Goal: Transaction & Acquisition: Purchase product/service

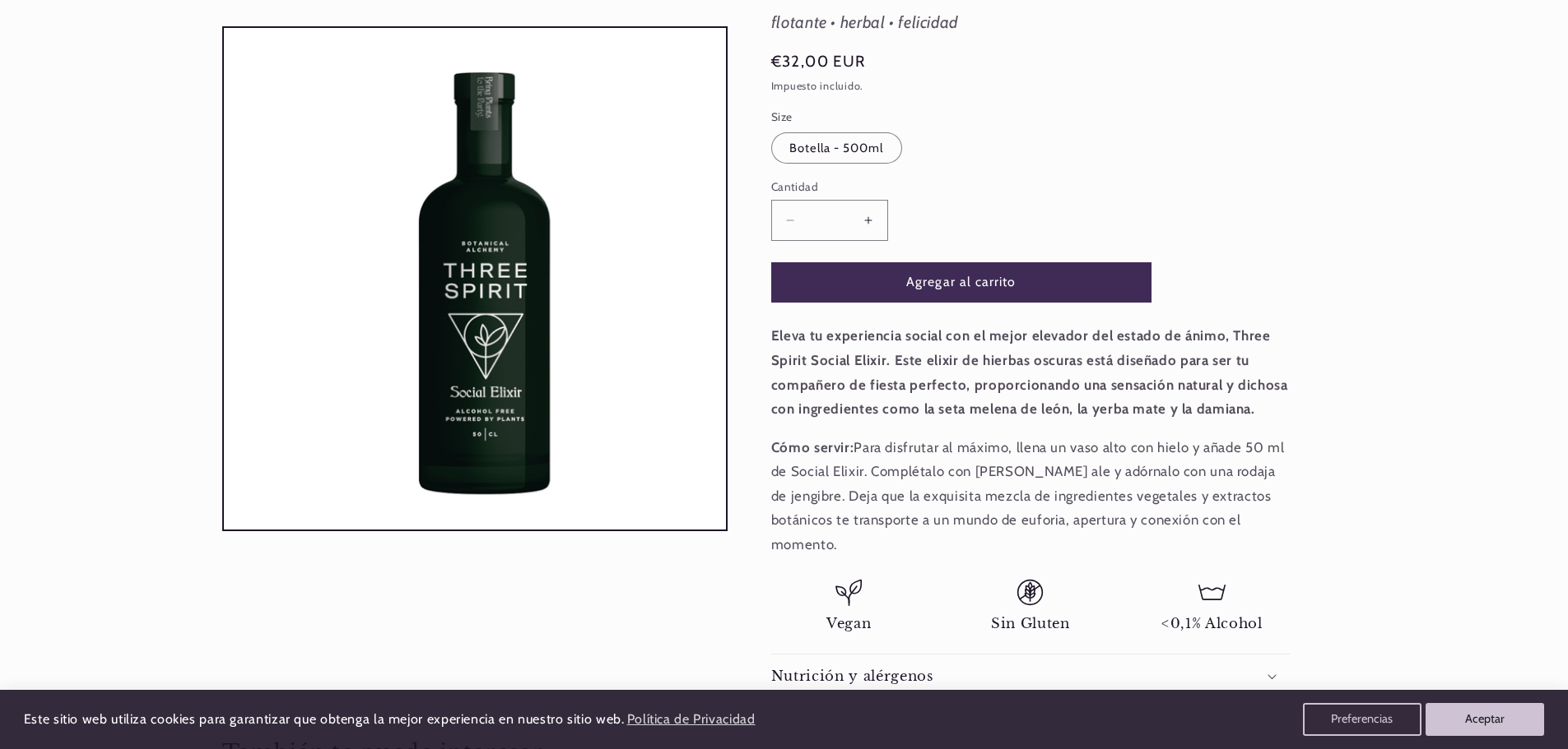
scroll to position [247, 0]
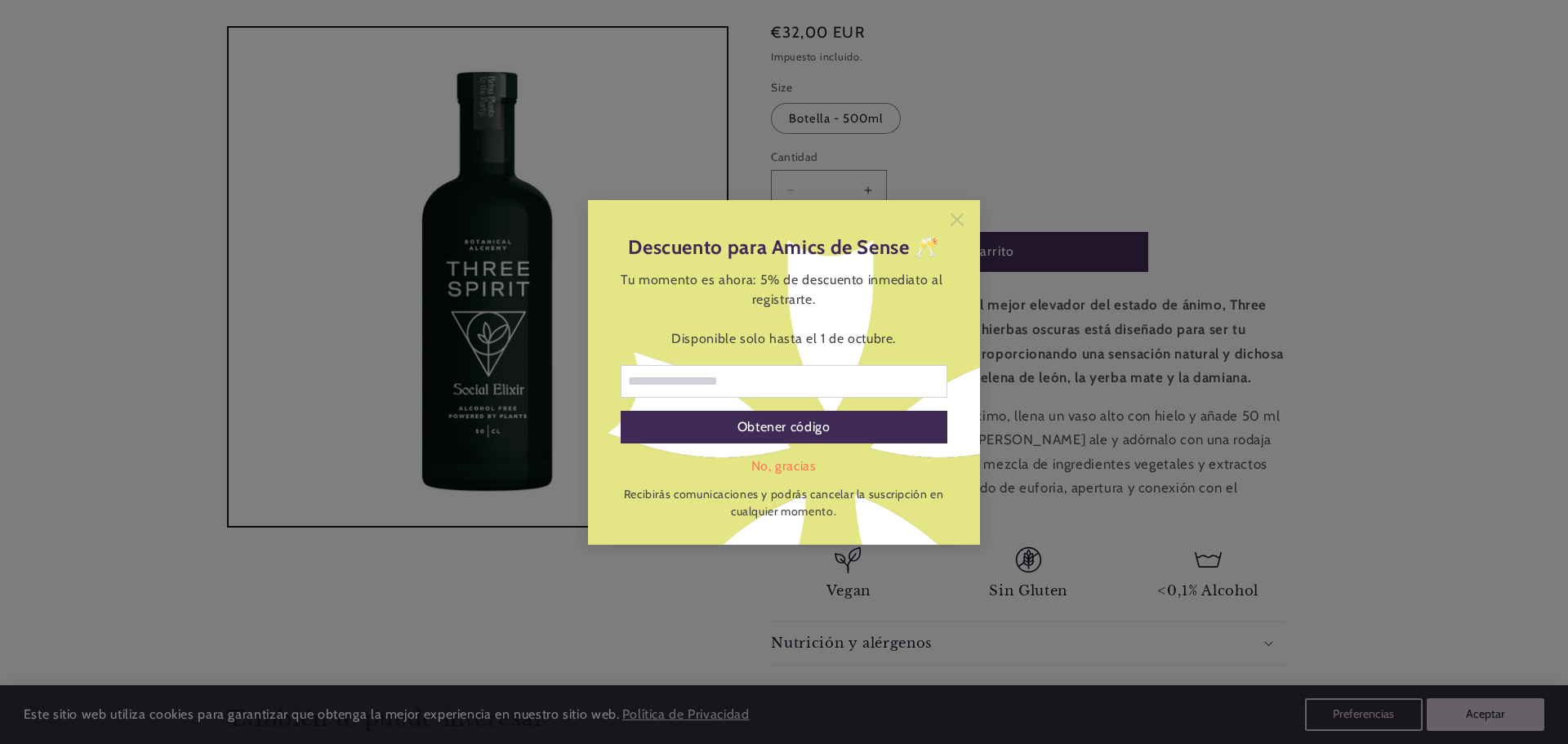
click at [957, 225] on icon at bounding box center [957, 220] width 13 height 13
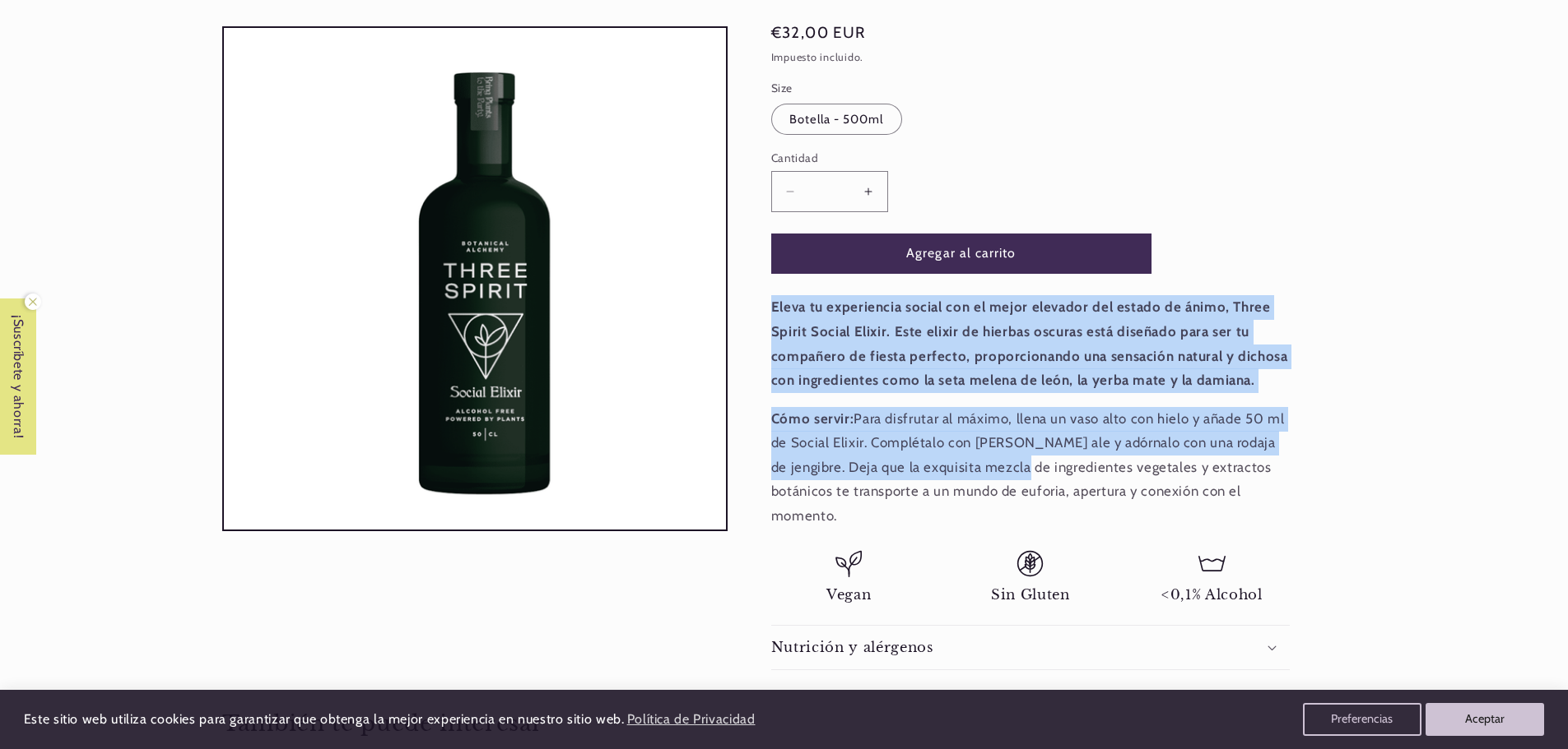
scroll to position [0, 1097]
drag, startPoint x: 764, startPoint y: 302, endPoint x: 1005, endPoint y: 452, distance: 283.9
click at [1002, 458] on div "Aperitivos > Otros Licores Three Spirit Social Three Spirit Social flotante • h…" at bounding box center [1036, 283] width 618 height 775
click at [1007, 439] on p "Cómo servir: Para disfrutar al máximo, llena un vaso alto con hielo y añade 50 …" at bounding box center [1030, 468] width 518 height 121
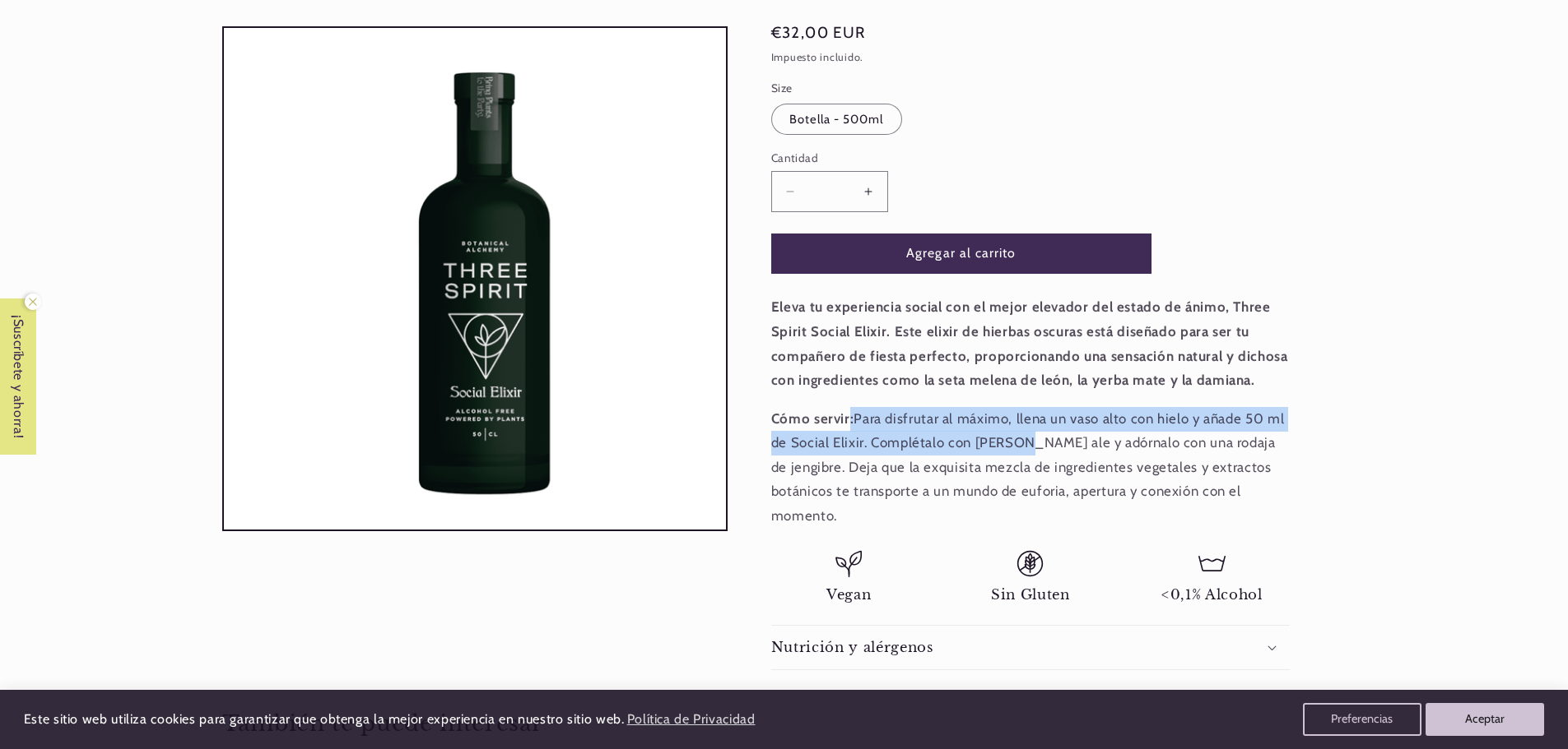
scroll to position [0, 0]
drag, startPoint x: 849, startPoint y: 417, endPoint x: 1014, endPoint y: 444, distance: 167.2
click at [1014, 444] on p "Cómo servir: Para disfrutar al máximo, llena un vaso alto con hielo y añade 50 …" at bounding box center [1030, 468] width 518 height 121
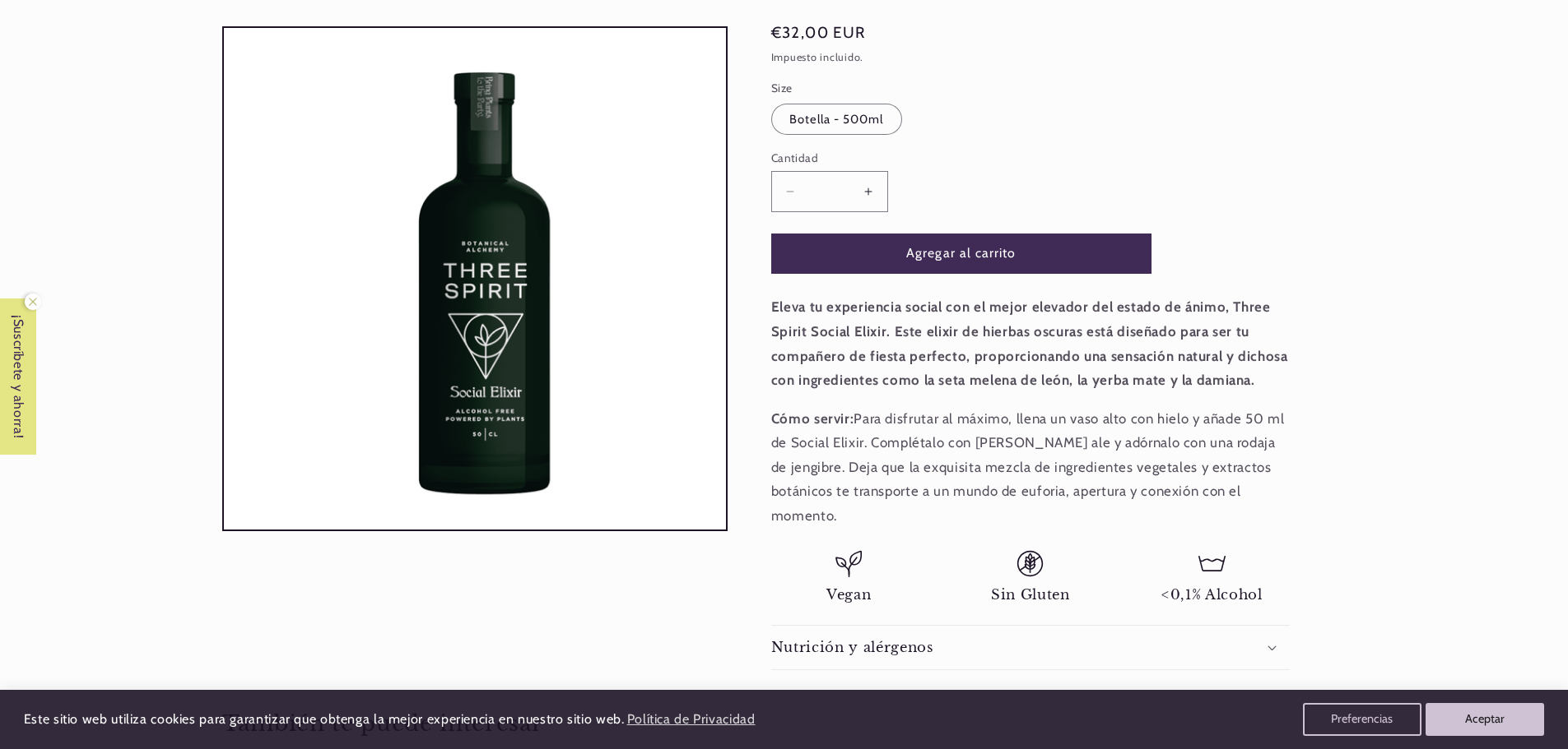
click at [1041, 448] on p "Cómo servir: Para disfrutar al máximo, llena un vaso alto con hielo y añade 50 …" at bounding box center [1030, 468] width 518 height 121
drag, startPoint x: 974, startPoint y: 443, endPoint x: 1033, endPoint y: 443, distance: 59.0
click at [1033, 443] on p "Cómo servir: Para disfrutar al máximo, llena un vaso alto con hielo y añade 50 …" at bounding box center [1030, 468] width 518 height 121
drag, startPoint x: 773, startPoint y: 469, endPoint x: 993, endPoint y: 469, distance: 220.0
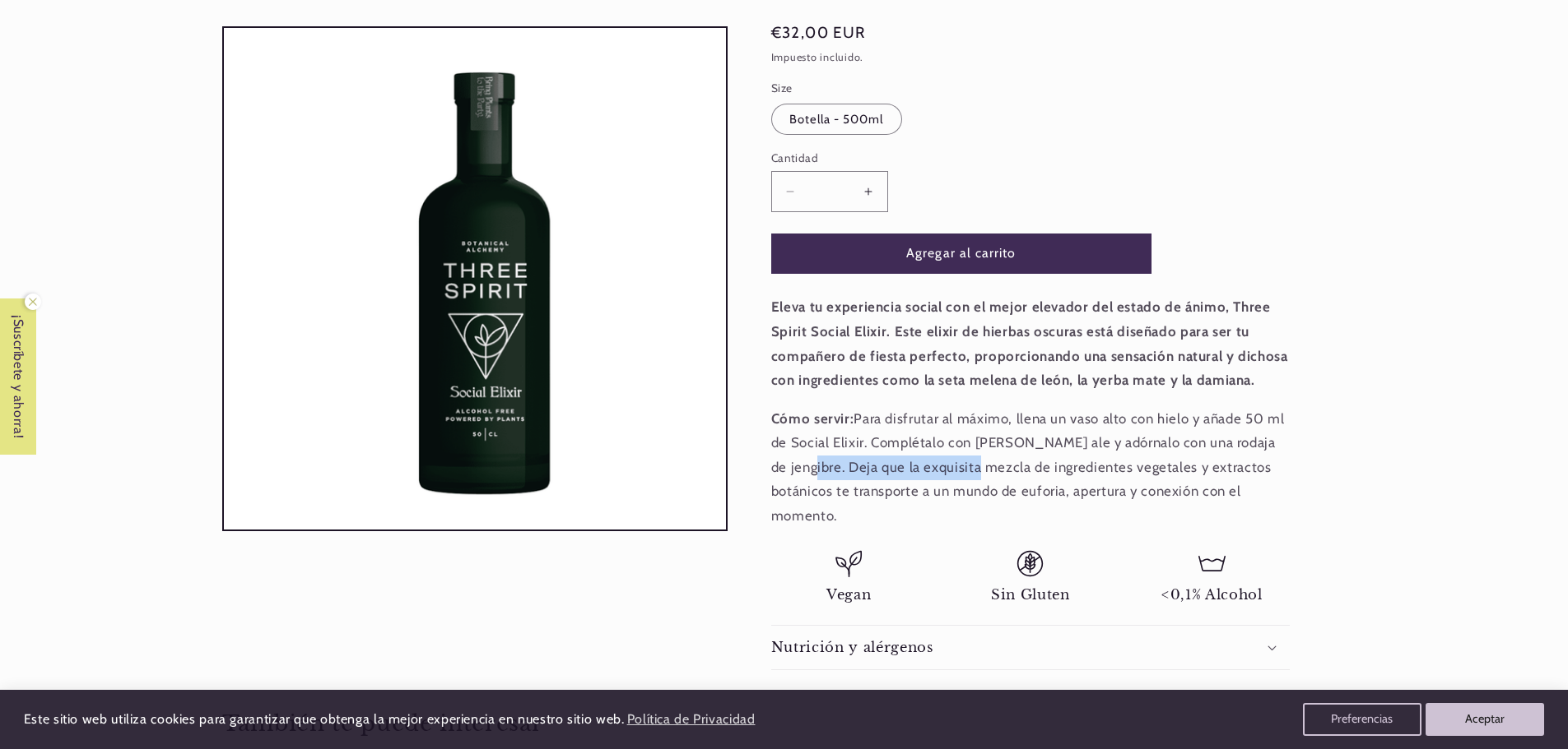
click at [950, 469] on div "Aperitivos > Otros Licores Three Spirit Social Three Spirit Social flotante • h…" at bounding box center [1036, 283] width 618 height 775
drag, startPoint x: 993, startPoint y: 469, endPoint x: 1032, endPoint y: 469, distance: 39.0
click at [1023, 468] on p "Cómo servir: Para disfrutar al máximo, llena un vaso alto con hielo y añade 50 …" at bounding box center [1030, 468] width 518 height 121
click at [1121, 475] on p "Cómo servir: Para disfrutar al máximo, llena un vaso alto con hielo y añade 50 …" at bounding box center [1030, 468] width 518 height 121
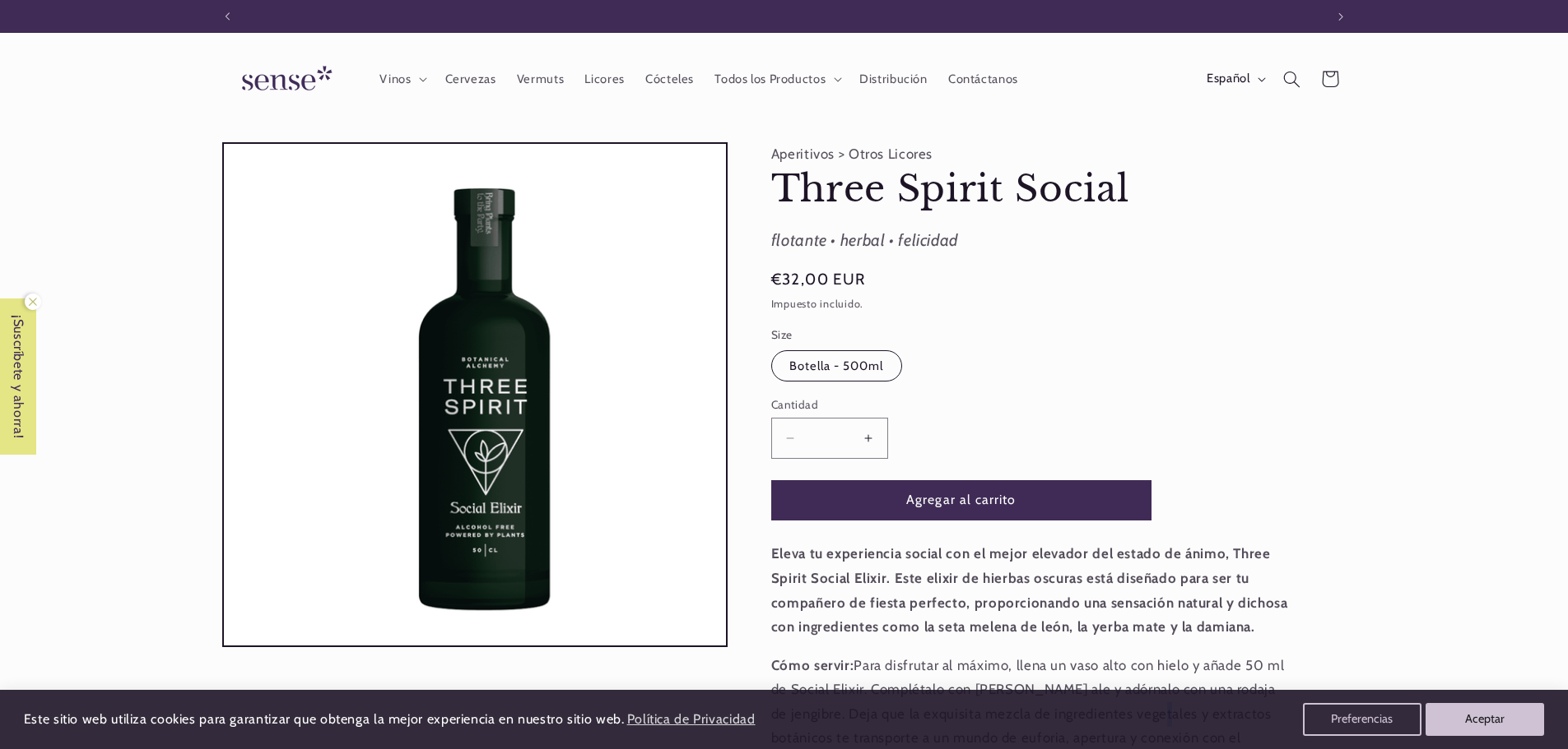
scroll to position [0, 0]
click at [830, 366] on label "Botella - 500ml Variante agotada o no disponible" at bounding box center [836, 366] width 131 height 31
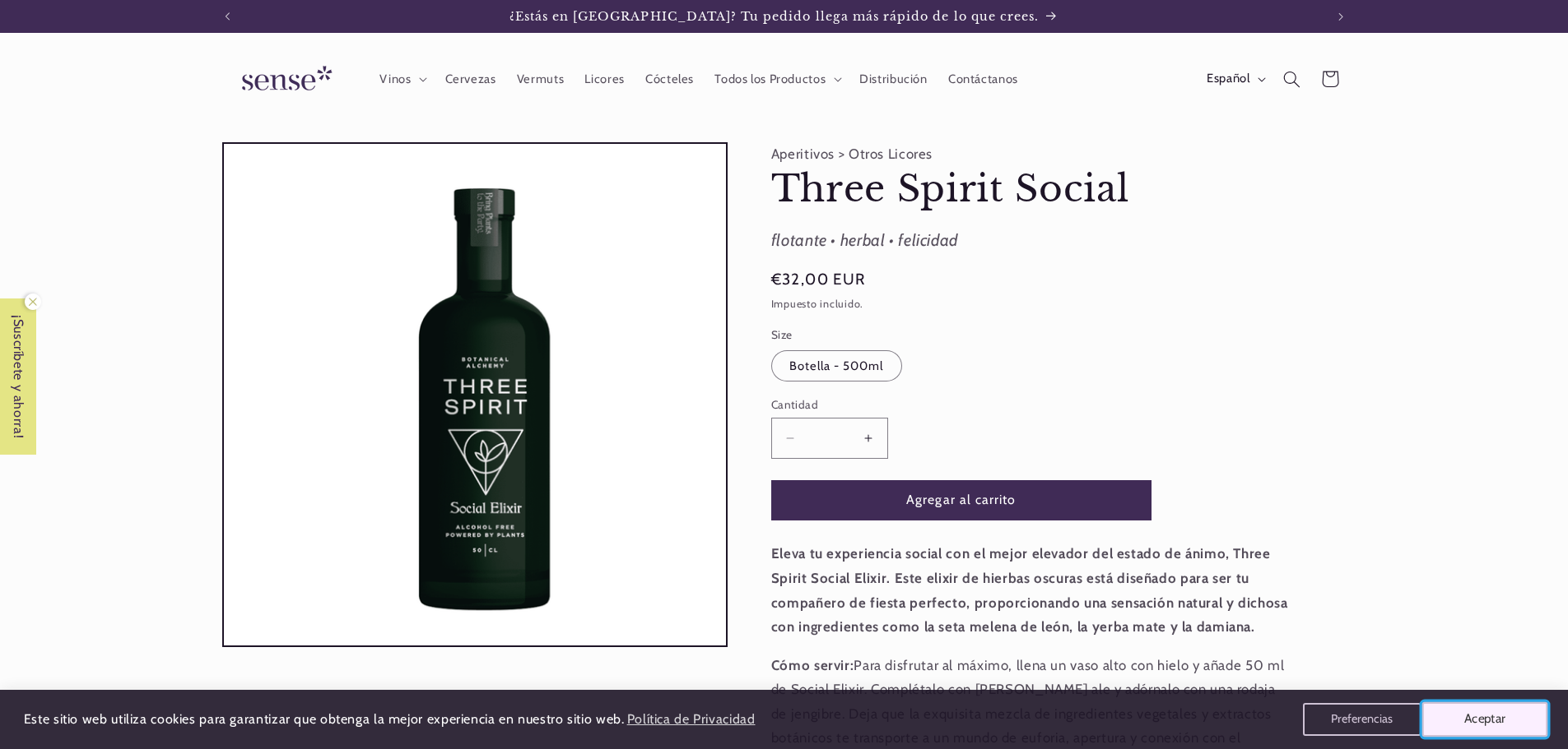
click at [1483, 723] on button "Aceptar" at bounding box center [1485, 720] width 126 height 35
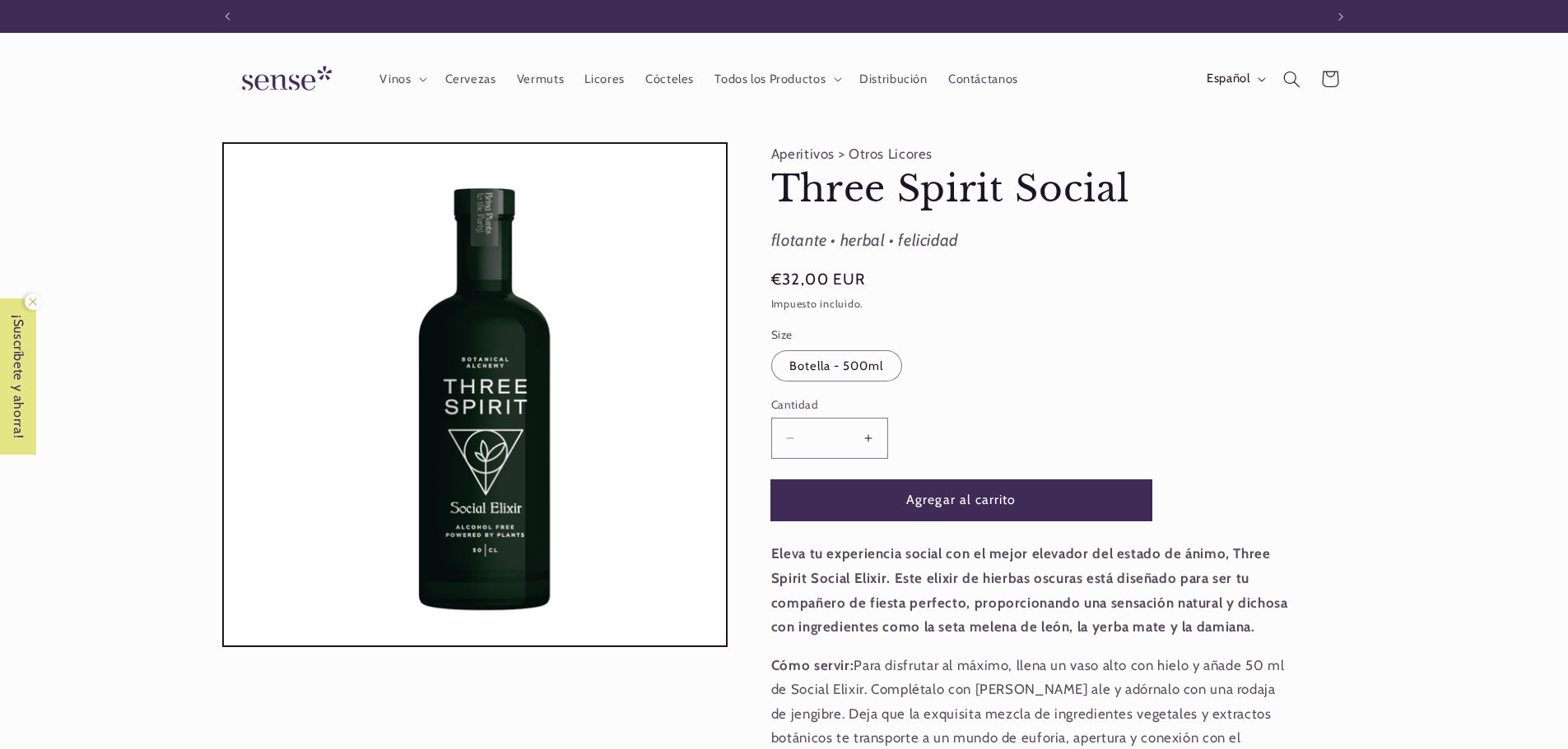
scroll to position [0, 1097]
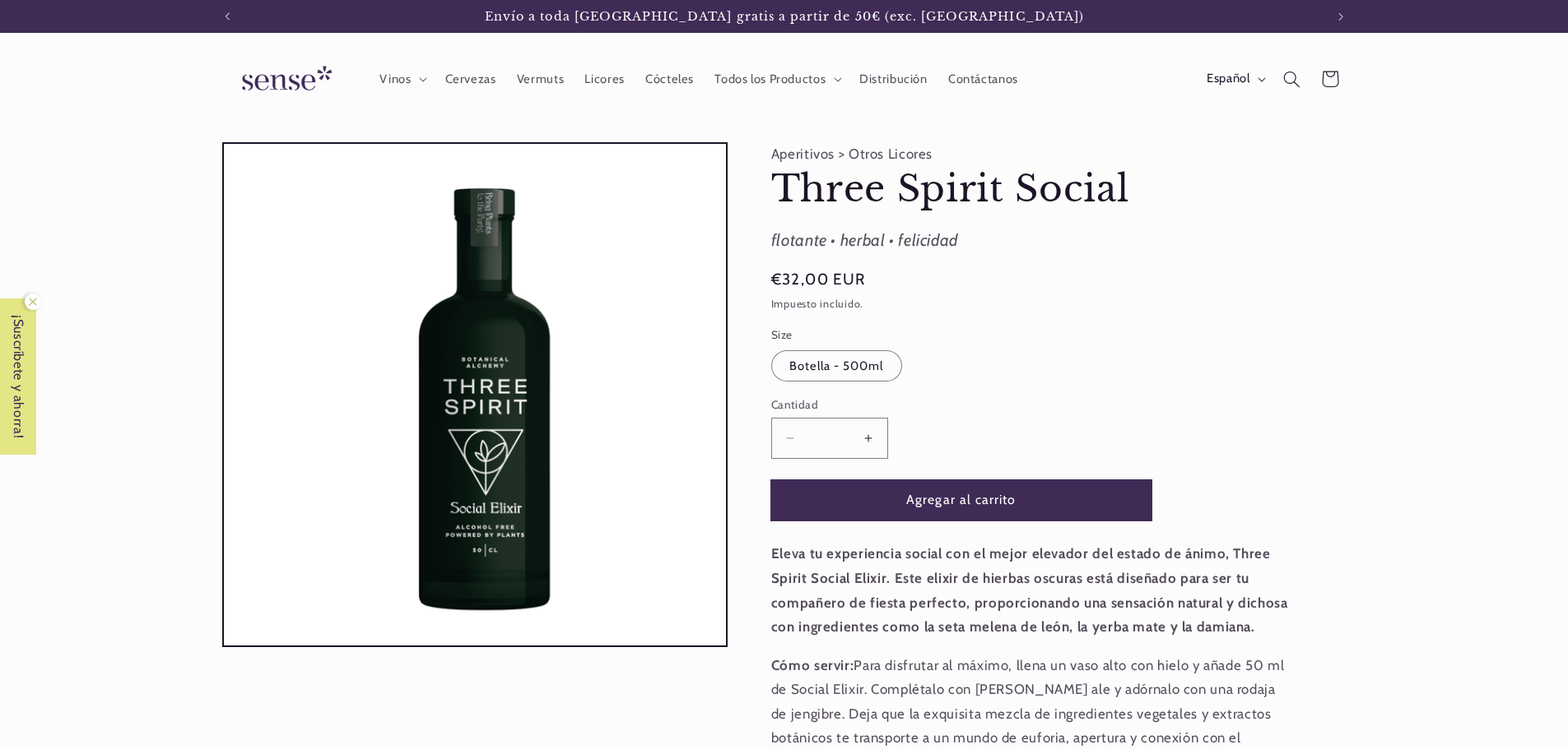
click at [1001, 494] on button "Agregar al carrito" at bounding box center [961, 501] width 380 height 40
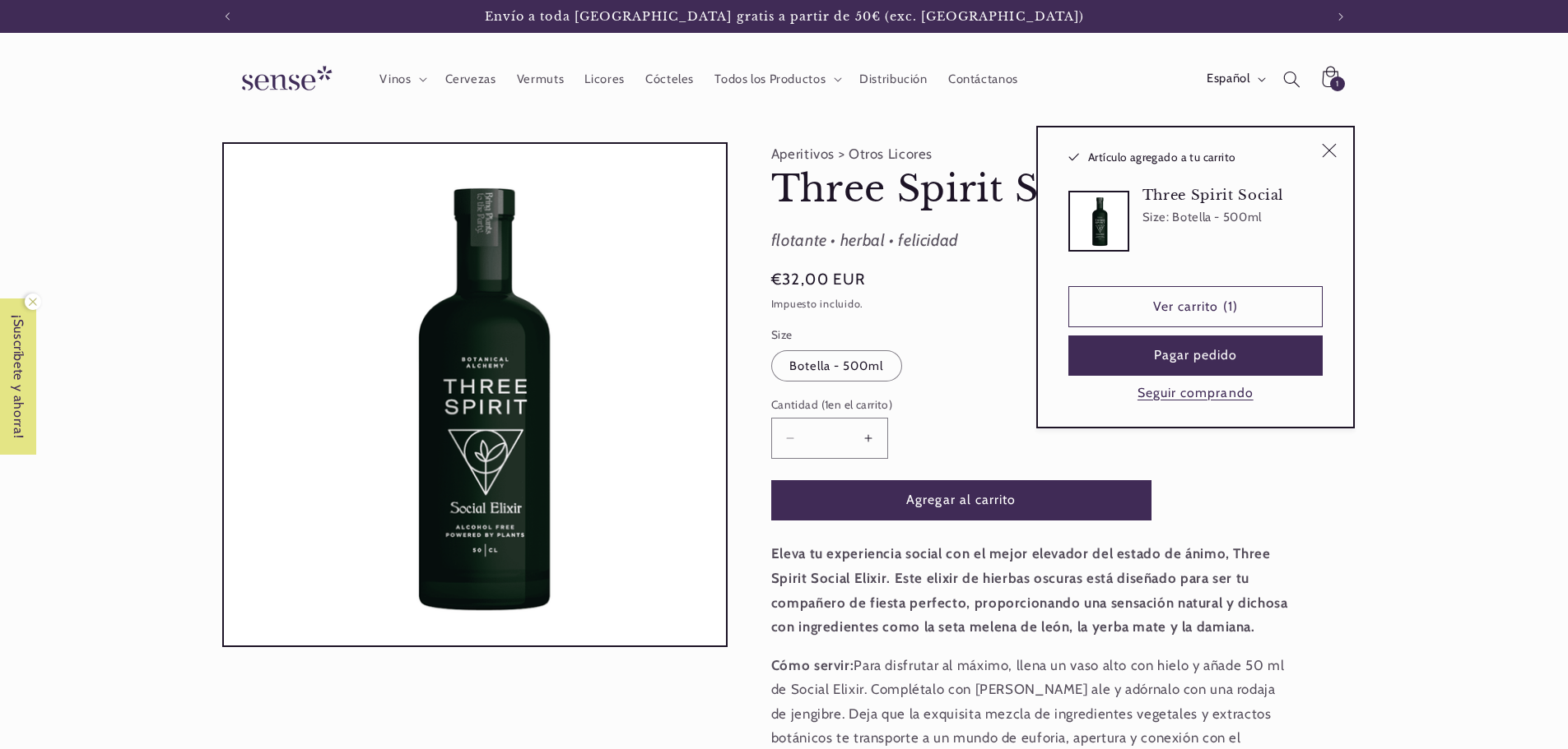
click at [906, 216] on product-info "Aperitivos > Otros Licores Three Spirit Social Three Spirit Social flotante • h…" at bounding box center [1030, 530] width 518 height 775
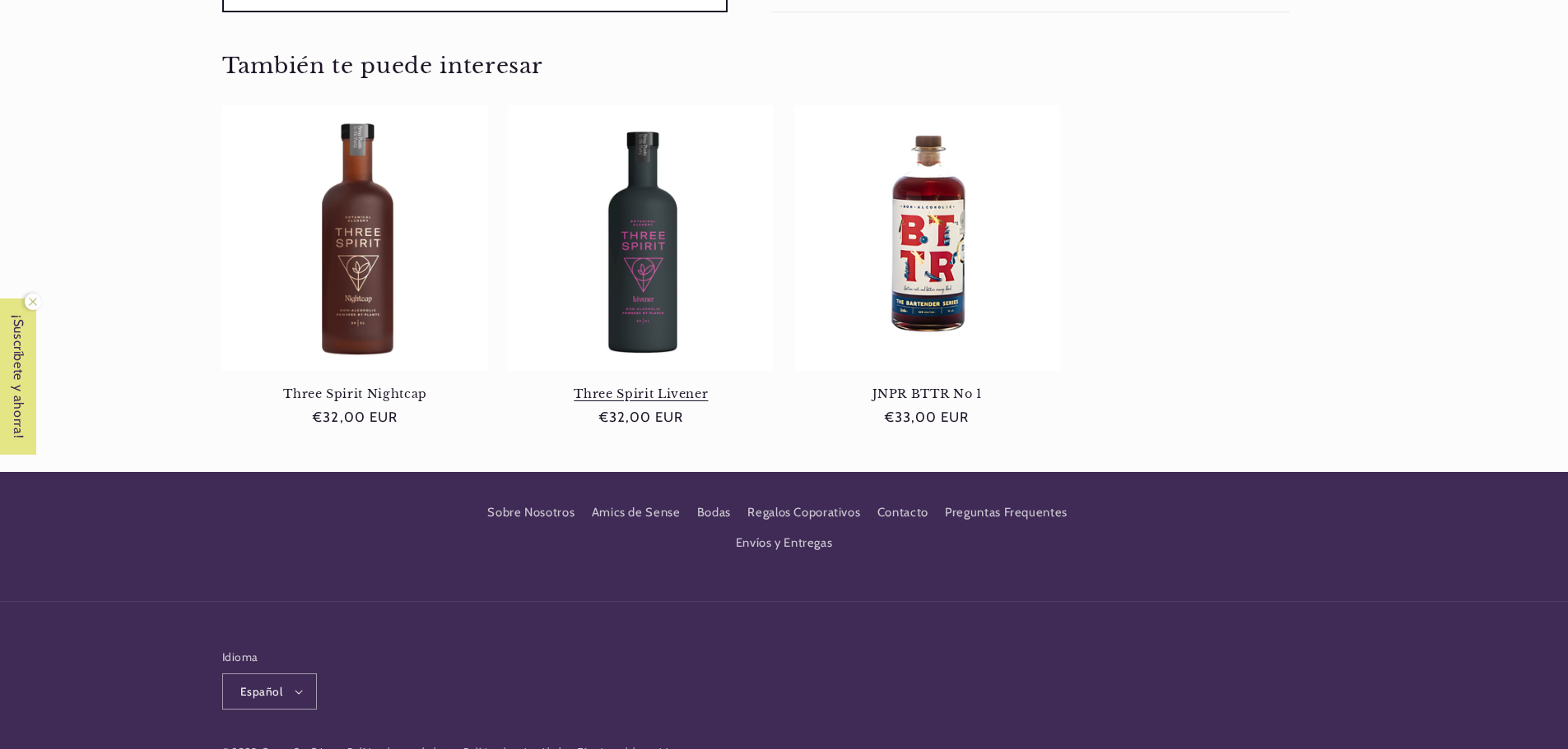
scroll to position [0, 0]
click at [631, 386] on link "Three Spirit Livener" at bounding box center [641, 394] width 266 height 15
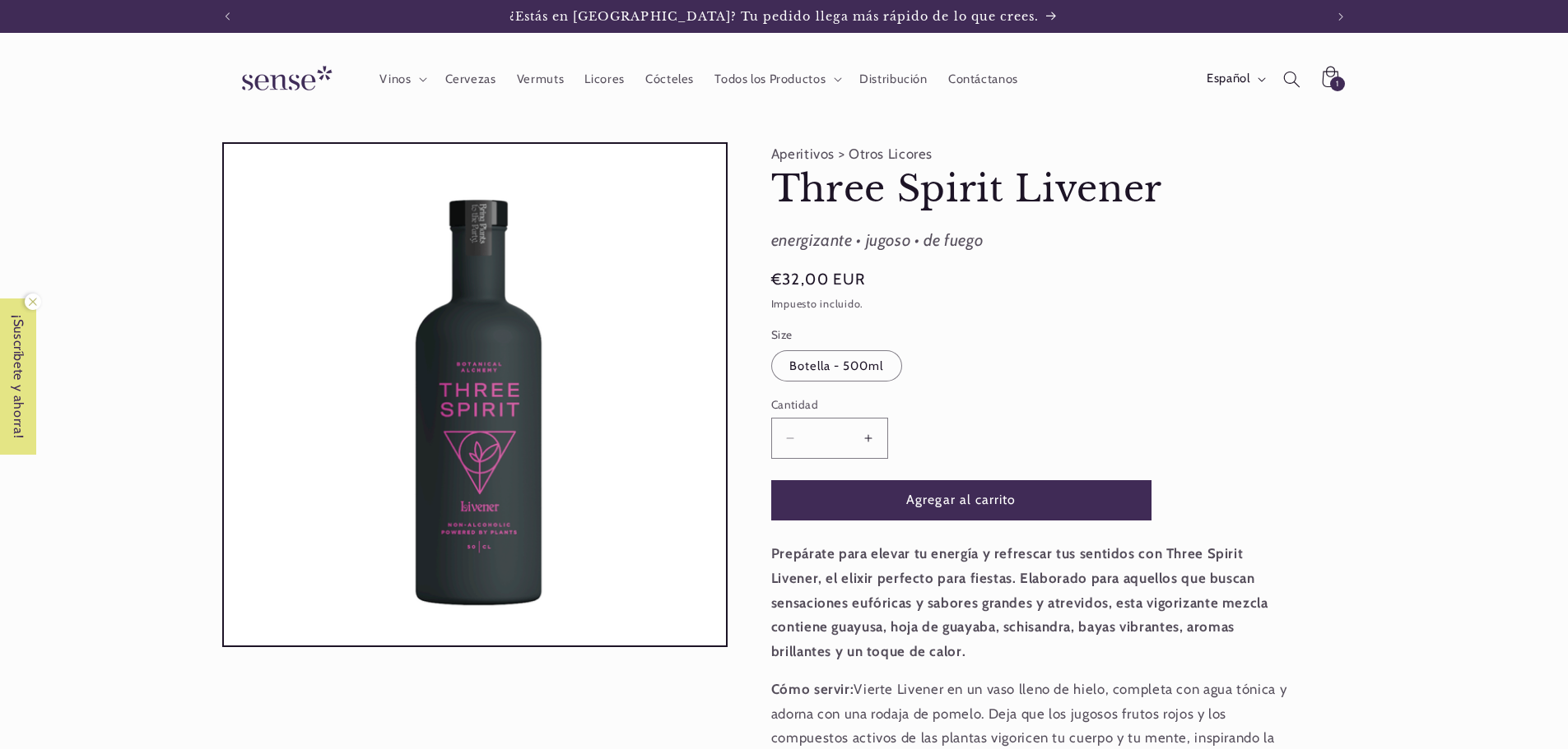
scroll to position [0, 1097]
